Goal: Information Seeking & Learning: Find specific fact

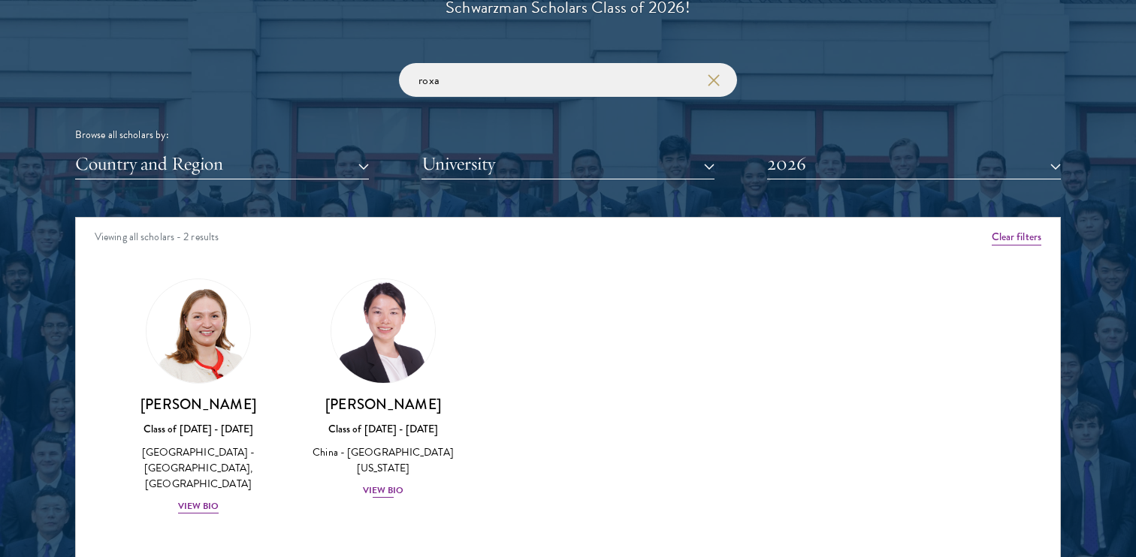
scroll to position [1777, 0]
click at [395, 502] on div "[PERSON_NAME] Class of [DATE] - [DATE] [GEOGRAPHIC_DATA] - [GEOGRAPHIC_DATA][US…" at bounding box center [383, 389] width 185 height 251
click at [395, 491] on div "View Bio" at bounding box center [383, 491] width 41 height 14
click at [581, 76] on input "roxa" at bounding box center [568, 80] width 338 height 34
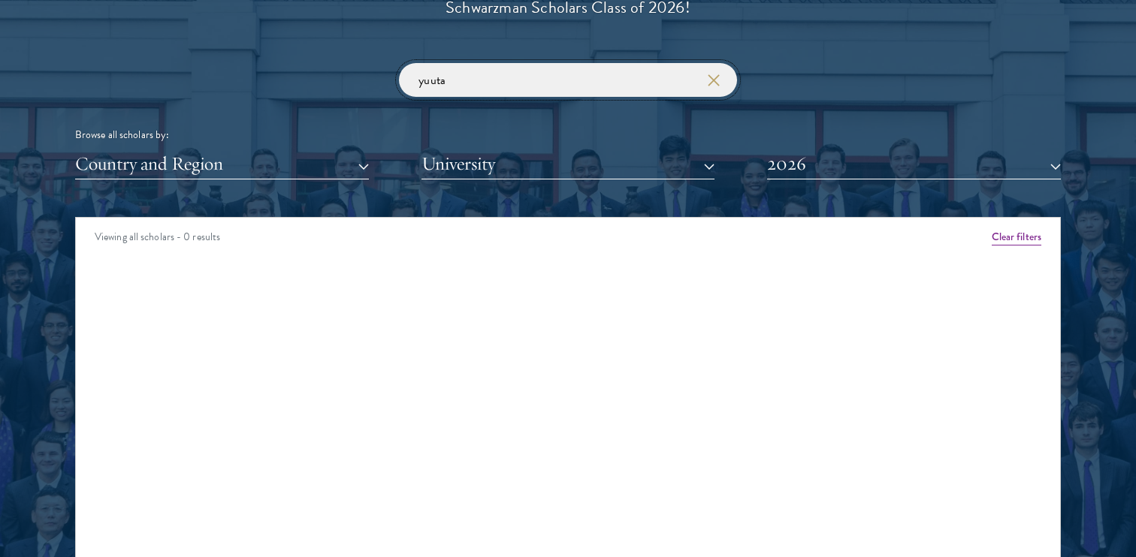
type input "yuuta"
click at [496, 167] on button "University" at bounding box center [568, 164] width 294 height 31
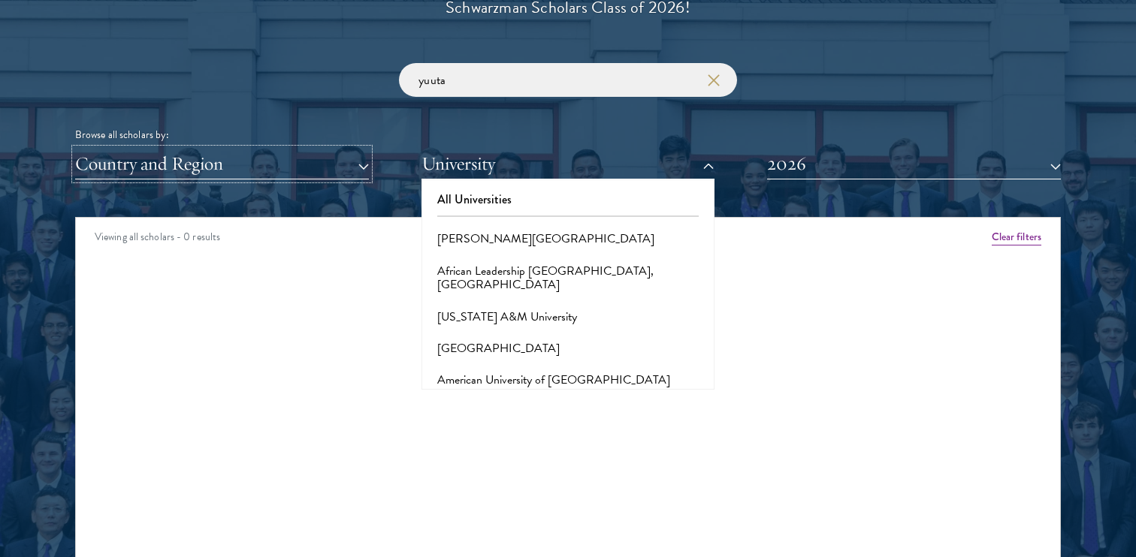
click at [322, 161] on button "Country and Region" at bounding box center [222, 164] width 294 height 31
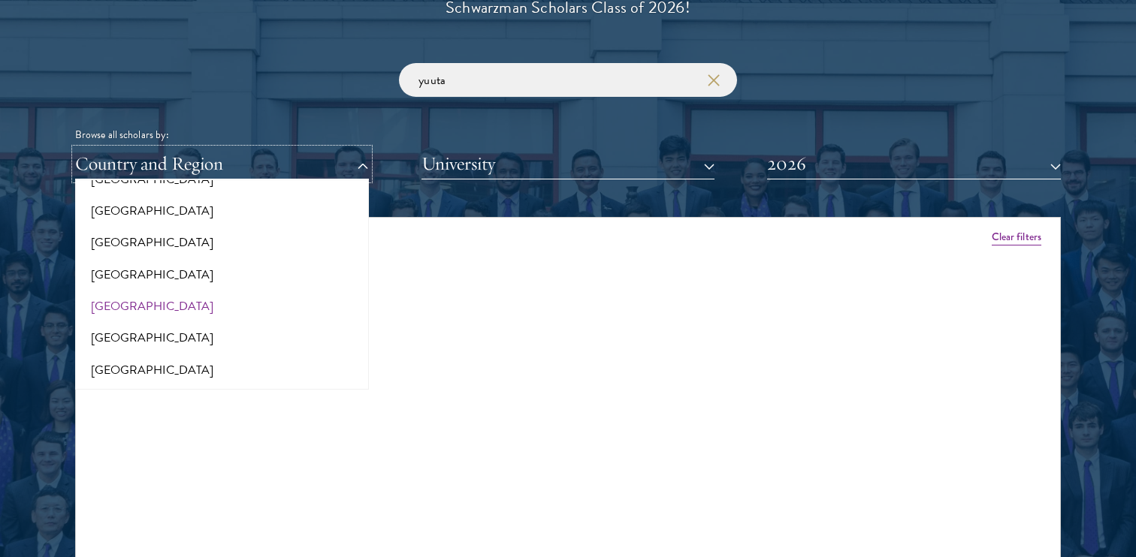
scroll to position [473, 0]
click at [117, 332] on button "[GEOGRAPHIC_DATA]" at bounding box center [222, 339] width 285 height 32
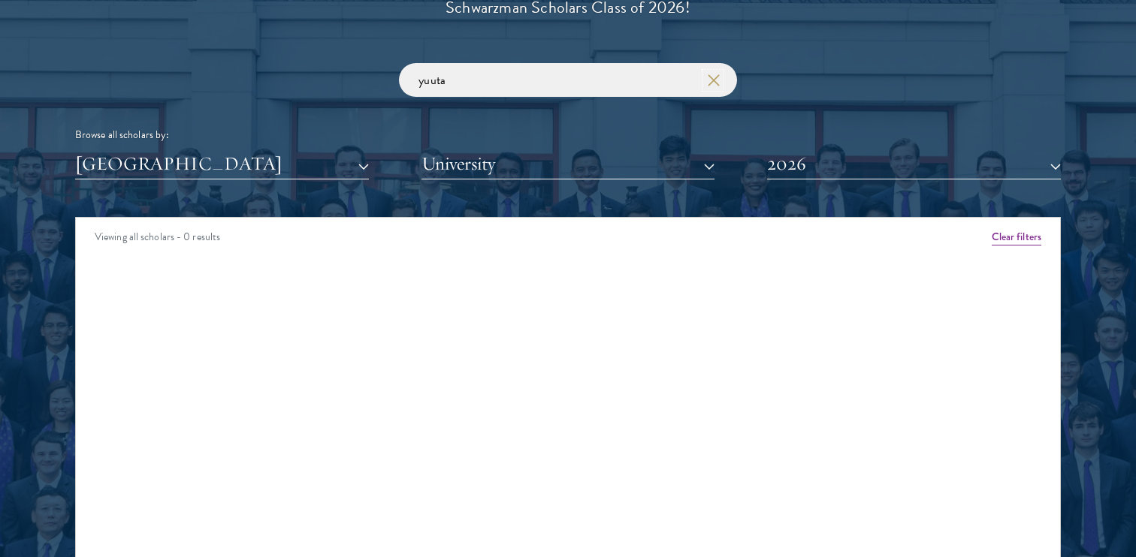
click at [717, 74] on icon "button" at bounding box center [714, 80] width 12 height 12
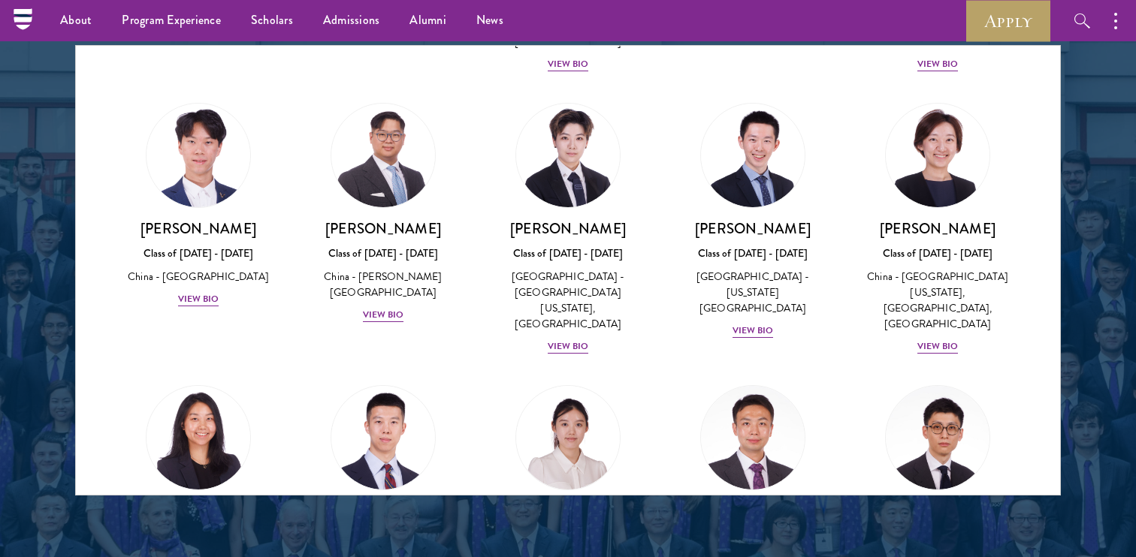
scroll to position [658, 0]
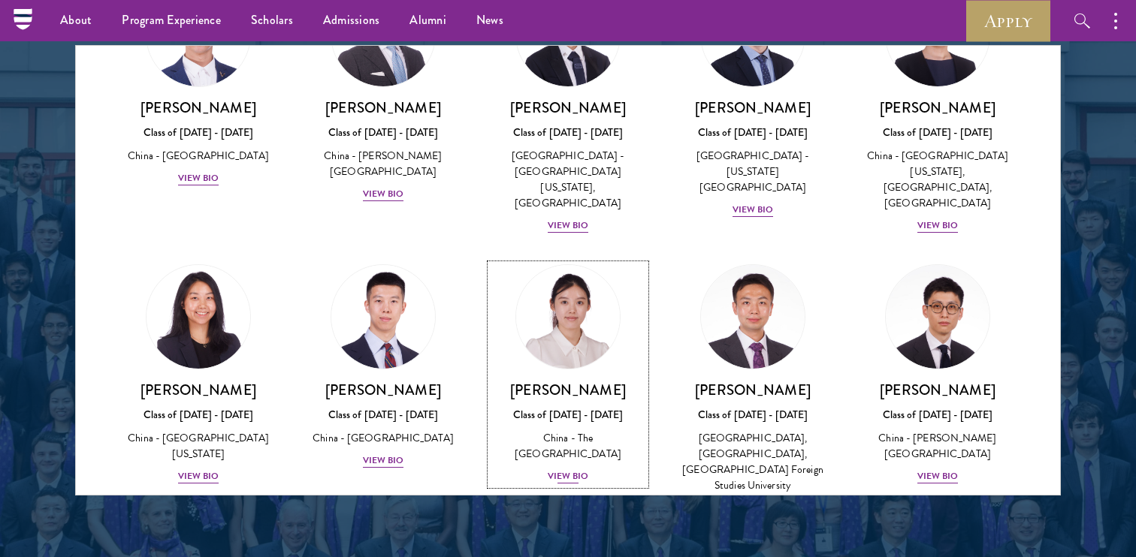
click at [581, 469] on div "View Bio" at bounding box center [568, 476] width 41 height 14
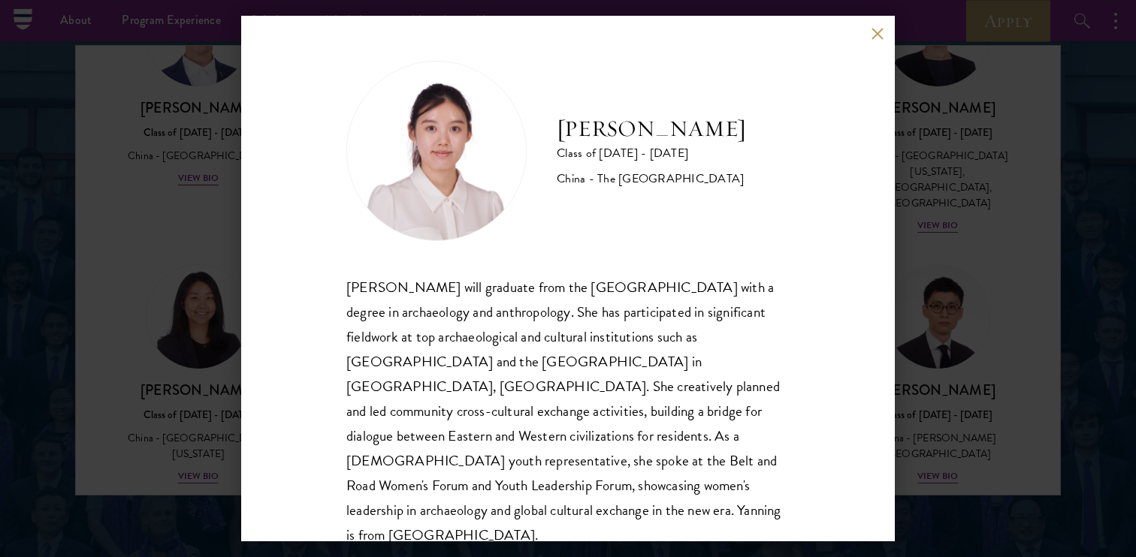
click at [880, 33] on button at bounding box center [876, 33] width 13 height 13
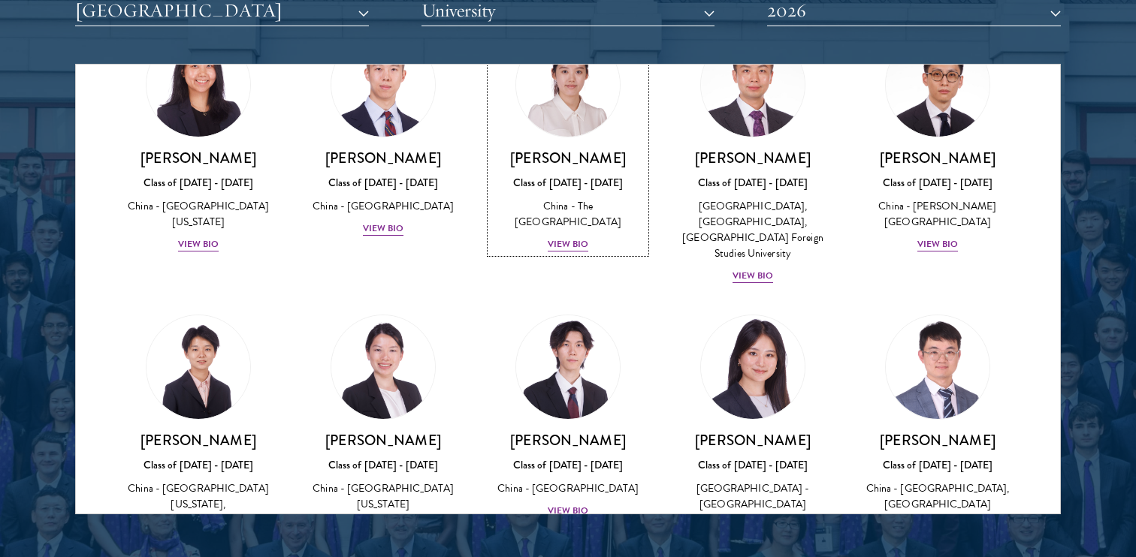
scroll to position [907, 0]
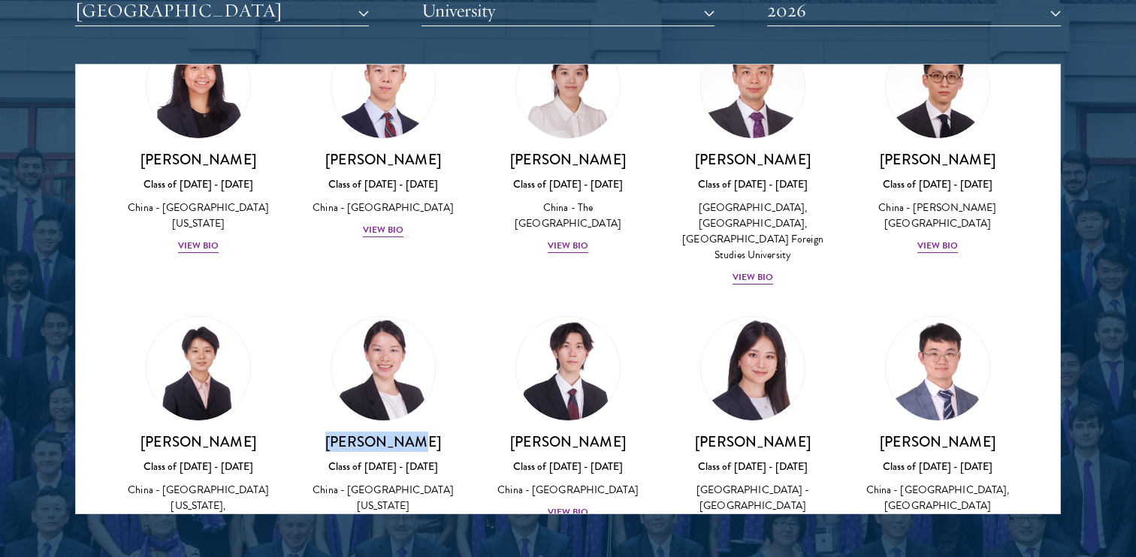
drag, startPoint x: 303, startPoint y: 400, endPoint x: 440, endPoint y: 396, distance: 137.5
click at [440, 396] on div "[PERSON_NAME] Class of [DATE] - [DATE] [GEOGRAPHIC_DATA] - [GEOGRAPHIC_DATA][US…" at bounding box center [383, 426] width 185 height 251
copy h3 "[PERSON_NAME]"
